Goal: Transaction & Acquisition: Purchase product/service

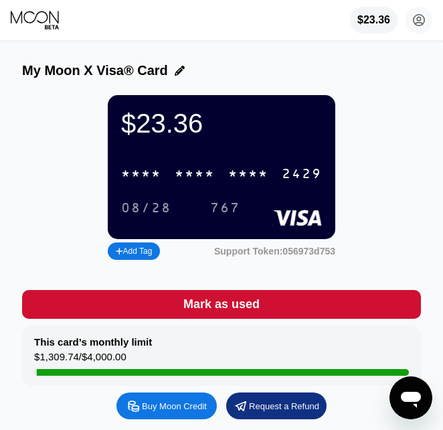
click at [263, 23] on div "$23.36 [PERSON_NAME] [EMAIL_ADDRESS][DOMAIN_NAME]  Home Settings Support Caree…" at bounding box center [221, 20] width 443 height 40
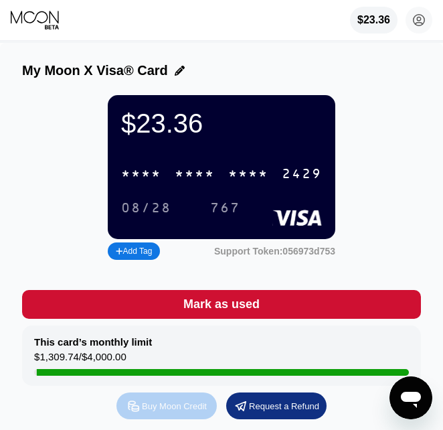
click at [162, 412] on div "Buy Moon Credit" at bounding box center [174, 406] width 65 height 11
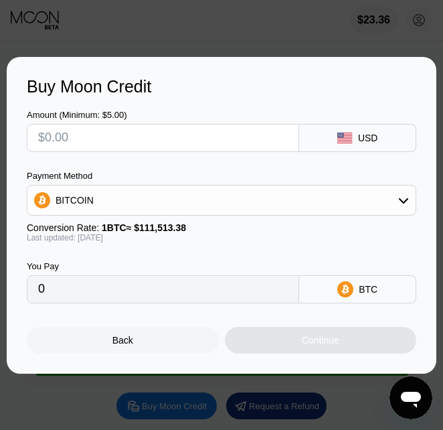
click at [218, 131] on input "text" at bounding box center [163, 138] width 250 height 27
drag, startPoint x: 166, startPoint y: 198, endPoint x: 164, endPoint y: 209, distance: 10.9
click at [166, 198] on div "BITCOIN" at bounding box center [221, 200] width 388 height 27
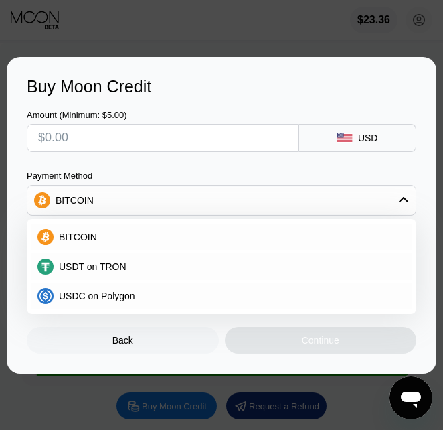
drag, startPoint x: 164, startPoint y: 209, endPoint x: 140, endPoint y: 152, distance: 61.8
click at [109, 265] on span "USDT on TRON" at bounding box center [93, 266] width 68 height 11
type input "0.00"
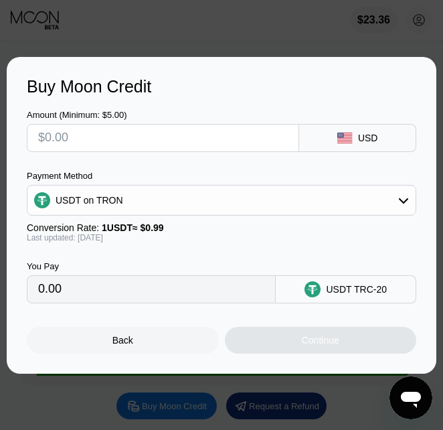
click at [164, 126] on input "text" at bounding box center [163, 138] width 250 height 27
click at [186, 211] on div "USDT on TRON" at bounding box center [221, 200] width 388 height 27
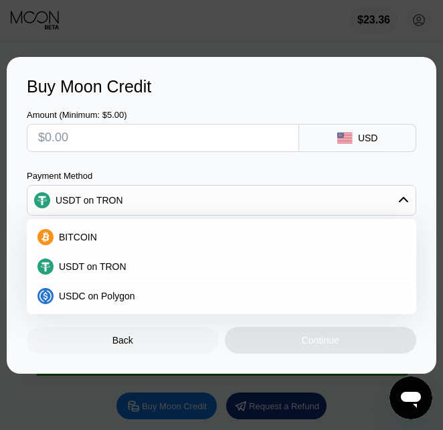
click at [88, 272] on span "USDT on TRON" at bounding box center [93, 266] width 68 height 11
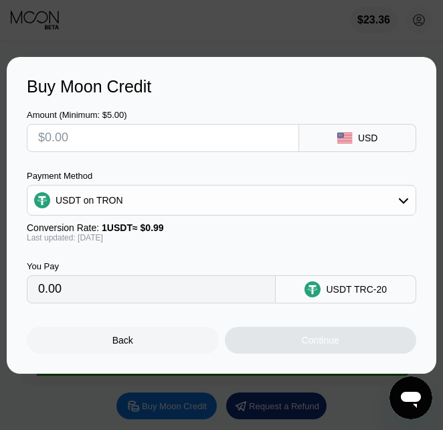
click at [118, 149] on input "text" at bounding box center [163, 138] width 250 height 27
type input "$2"
type input "2.02"
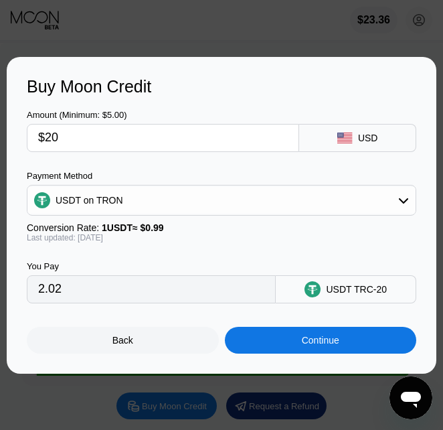
type input "$200"
type input "202.02"
type input "$200"
click at [363, 350] on div "Continue" at bounding box center [321, 340] width 192 height 27
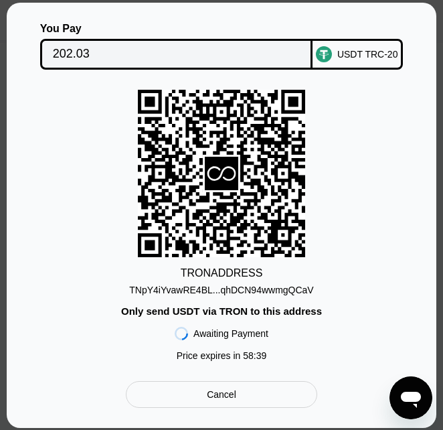
click at [42, 322] on div "TRON ADDRESS TNpY4iYvawRE4BL...qhDCN94wwmgQCaV Only send USDT via TRON to this …" at bounding box center [222, 229] width 390 height 278
click at [268, 293] on div "TNpY4iYvawRE4BL...qhDCN94wwmgQCaV" at bounding box center [221, 290] width 184 height 11
drag, startPoint x: 368, startPoint y: 246, endPoint x: 382, endPoint y: 256, distance: 17.5
click at [370, 246] on div "TRON ADDRESS TNpY4iYvawRE4BL...qhDCN94wwmgQCaV Only send USDT via TRON to this …" at bounding box center [222, 229] width 390 height 278
click at [338, 143] on div "TRON ADDRESS TNpY4iYvawRE4BL...qhDCN94wwmgQCaV Only send USDT via TRON to this …" at bounding box center [222, 229] width 390 height 278
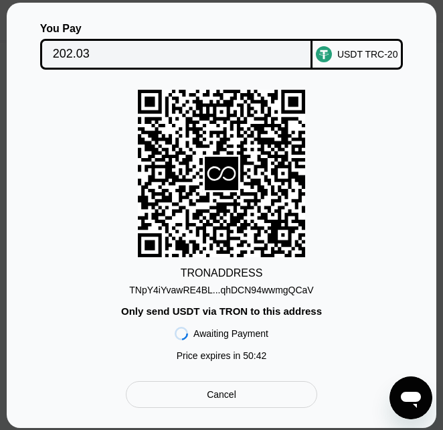
click at [45, 200] on div "TRON ADDRESS TNpY4iYvawRE4BL...qhDCN94wwmgQCaV Only send USDT via TRON to this …" at bounding box center [222, 229] width 390 height 278
click at [411, 145] on div "TRON ADDRESS TNpY4iYvawRE4BL...qhDCN94wwmgQCaV Only send USDT via TRON to this …" at bounding box center [222, 229] width 390 height 278
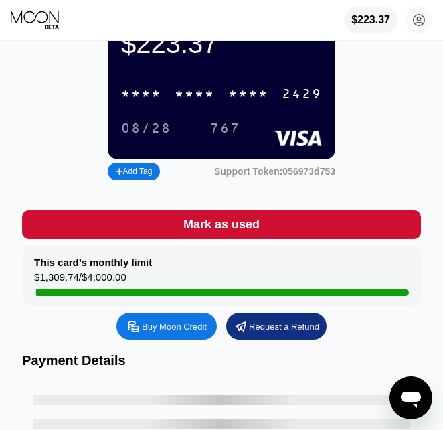
scroll to position [112, 0]
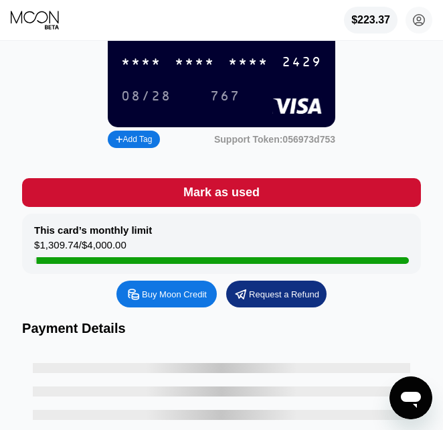
click at [234, 92] on div "* * * * * * * * * * * * 2429 08/28 767" at bounding box center [221, 73] width 201 height 50
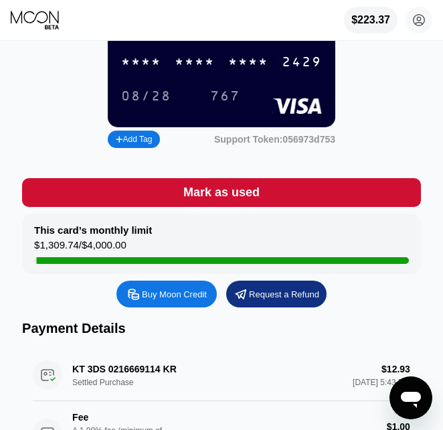
click at [242, 70] on div "* * * *" at bounding box center [248, 62] width 40 height 15
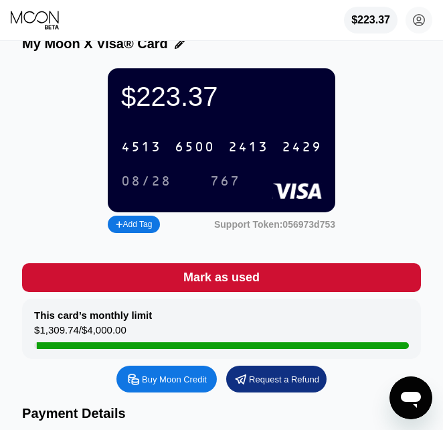
scroll to position [0, 0]
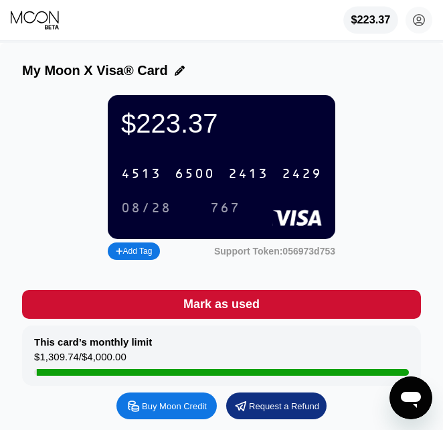
click at [352, 17] on div "$223.37" at bounding box center [372, 20] width 40 height 12
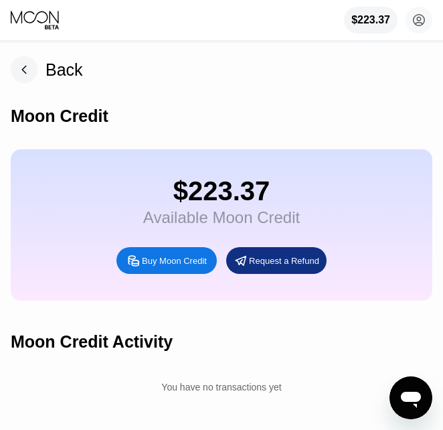
click at [273, 206] on div "$223.37" at bounding box center [221, 191] width 157 height 30
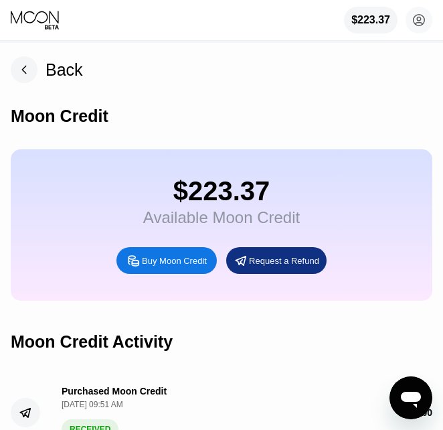
click at [236, 191] on div "$223.37" at bounding box center [221, 191] width 157 height 30
click at [15, 66] on rect at bounding box center [24, 69] width 27 height 27
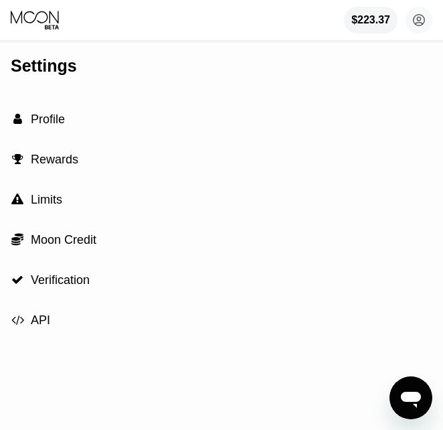
click at [34, 17] on icon at bounding box center [36, 20] width 50 height 20
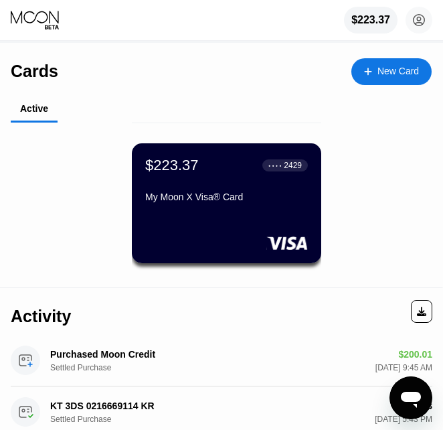
click at [207, 123] on div "Active" at bounding box center [227, 109] width 432 height 26
click at [206, 161] on div "$223.37 ● ● ● ● 2429" at bounding box center [226, 165] width 163 height 17
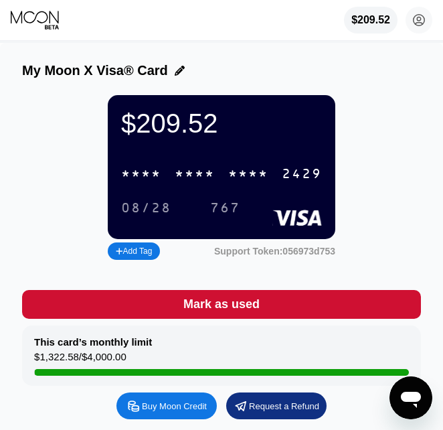
click at [229, 182] on div "* * * *" at bounding box center [248, 174] width 40 height 15
click at [407, 103] on div "$209.52 4513 6500 2413 2429 08/28 767 Add Tag Support Token: 056973d753" at bounding box center [221, 179] width 399 height 168
click at [333, 140] on div "$154.13 * * * * * * * * * * * * 2429 08/28 767" at bounding box center [222, 167] width 228 height 144
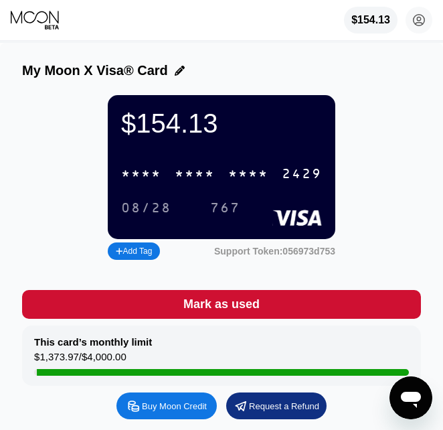
click at [248, 177] on div "* * * *" at bounding box center [248, 174] width 40 height 15
